Goal: Transaction & Acquisition: Obtain resource

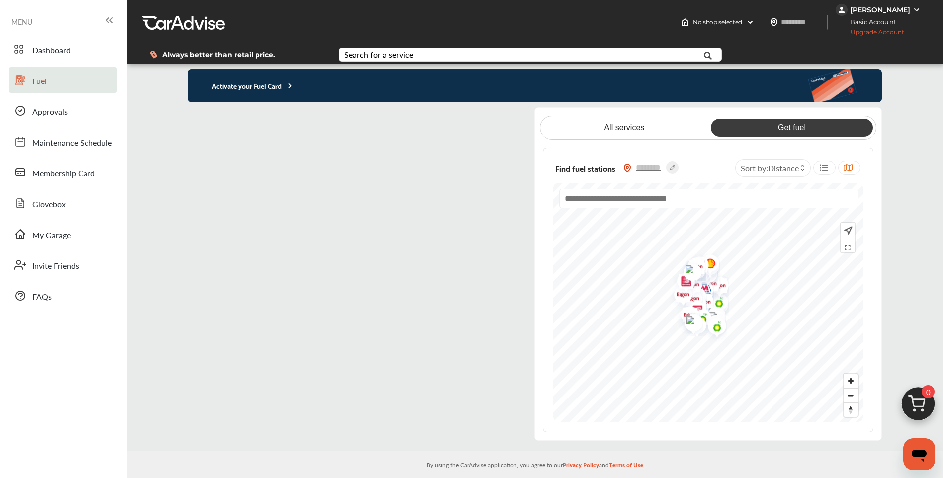
click at [284, 82] on p "Activate your Fuel Card" at bounding box center [241, 85] width 106 height 11
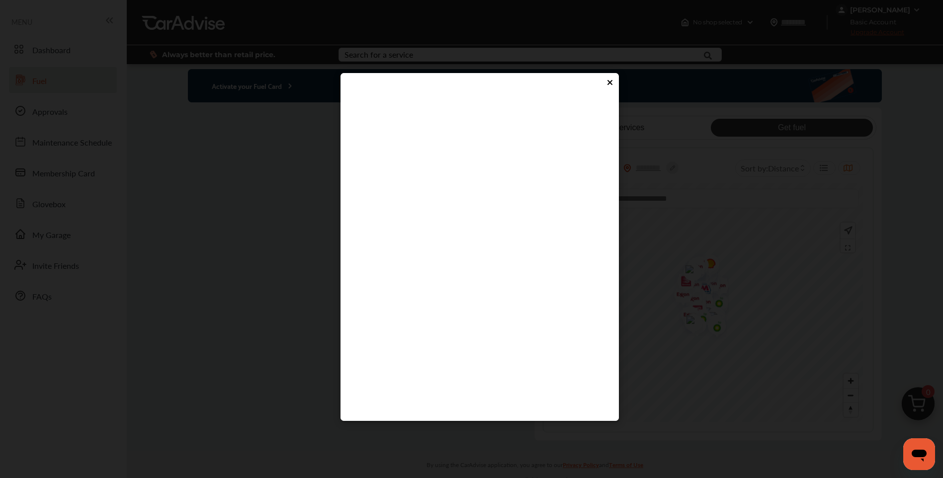
click at [468, 283] on flutter-view at bounding box center [479, 248] width 258 height 298
click at [617, 79] on div at bounding box center [479, 81] width 278 height 16
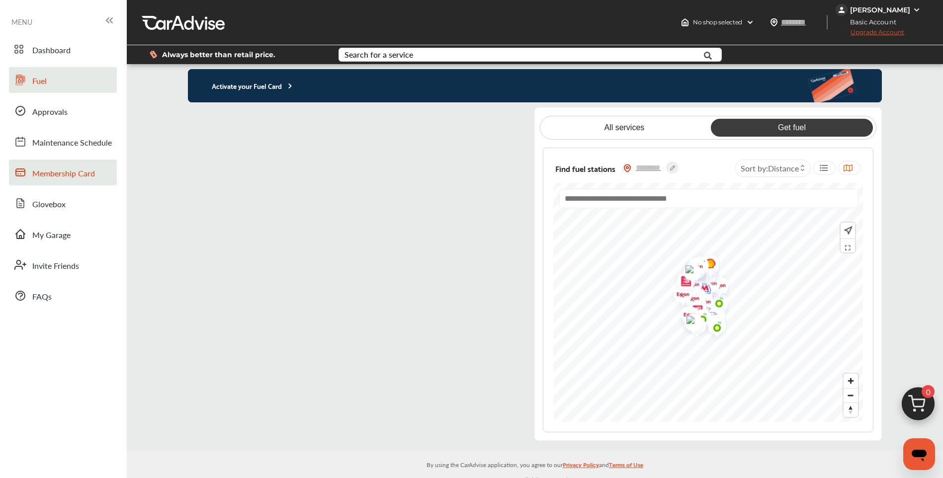
click at [60, 170] on span "Membership Card" at bounding box center [63, 173] width 63 height 13
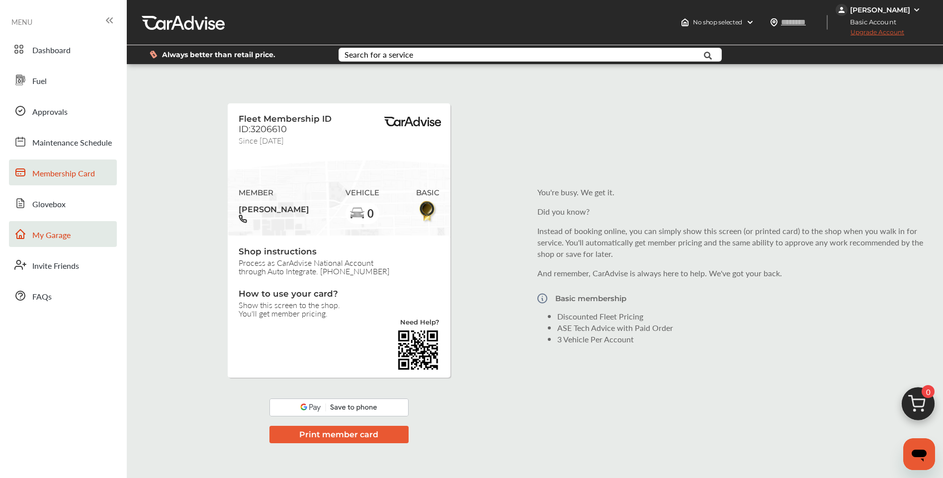
click at [57, 232] on span "My Garage" at bounding box center [51, 235] width 38 height 13
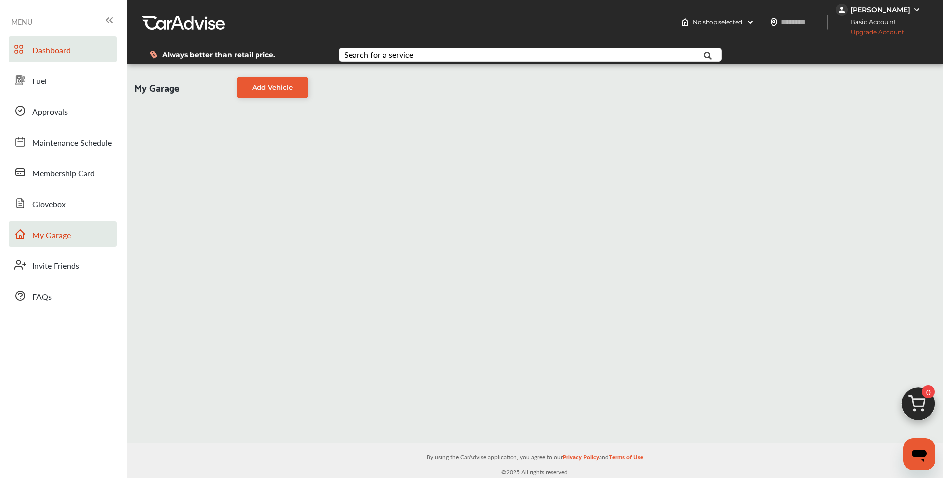
click at [36, 50] on span "Dashboard" at bounding box center [51, 50] width 38 height 13
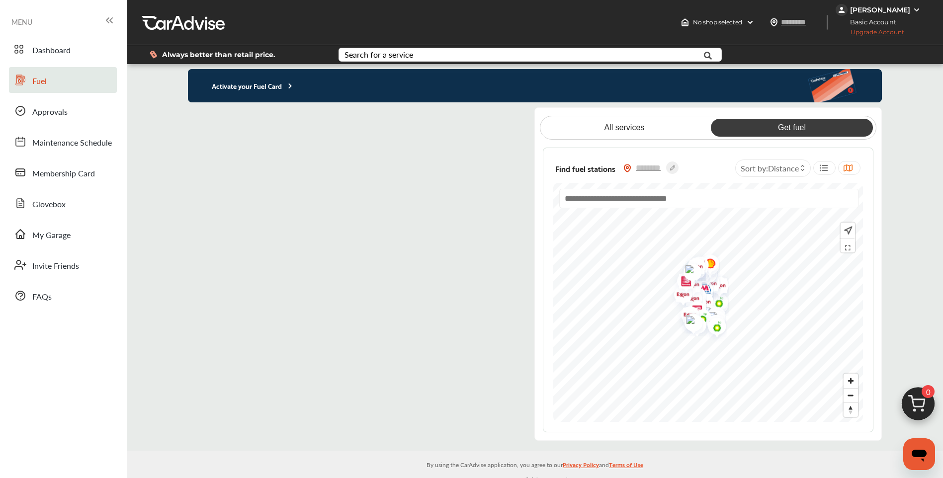
click at [193, 215] on flutter-view at bounding box center [353, 273] width 330 height 333
click at [19, 23] on span "MENU" at bounding box center [21, 22] width 21 height 8
